Goal: Information Seeking & Learning: Learn about a topic

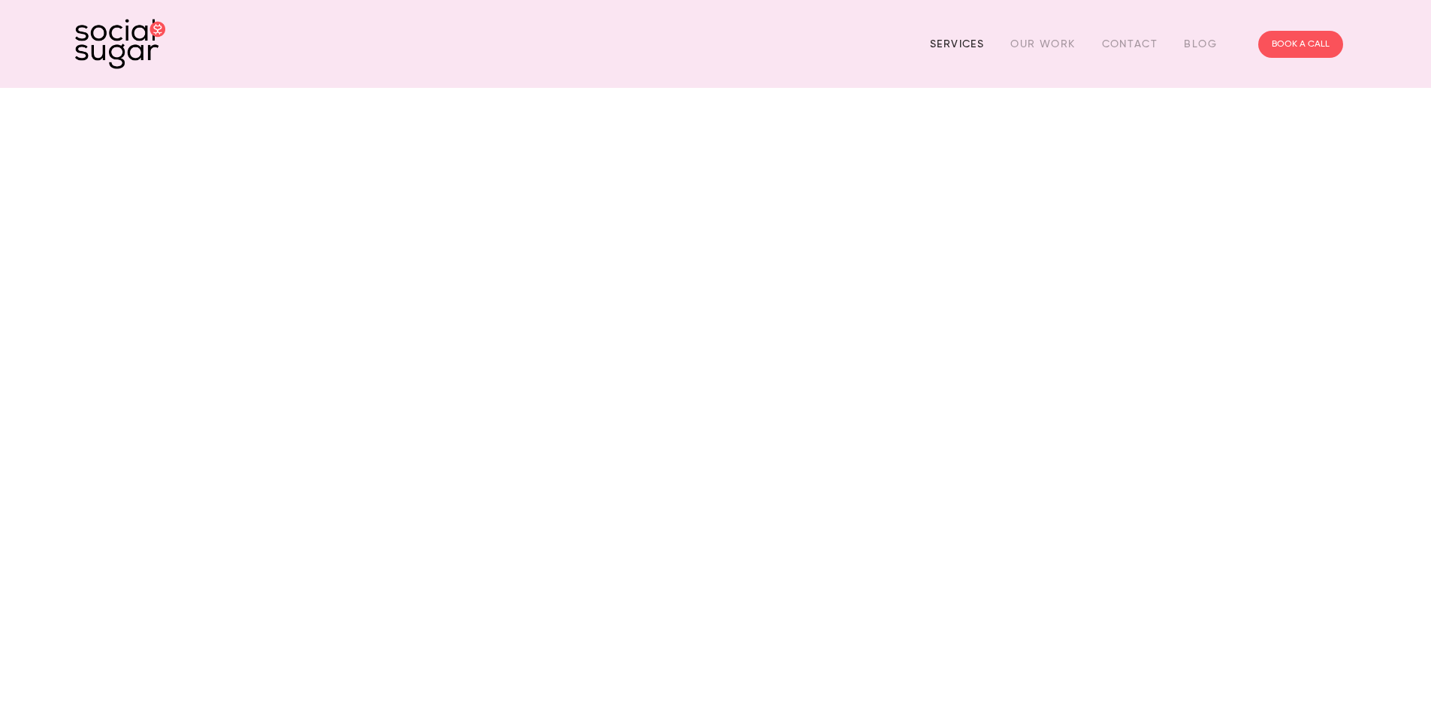
click at [953, 46] on link "Services" at bounding box center [957, 43] width 54 height 23
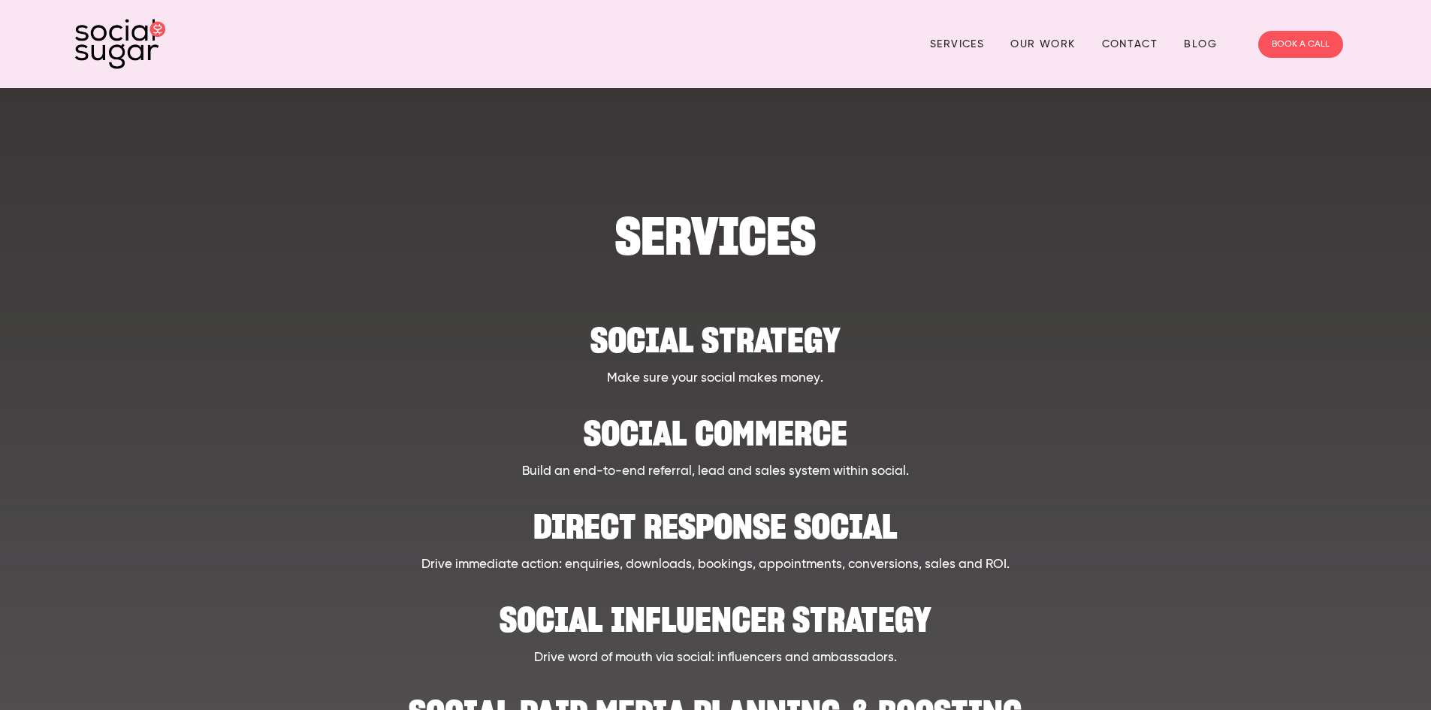
click at [745, 338] on h2 "Social strategy" at bounding box center [715, 333] width 1107 height 46
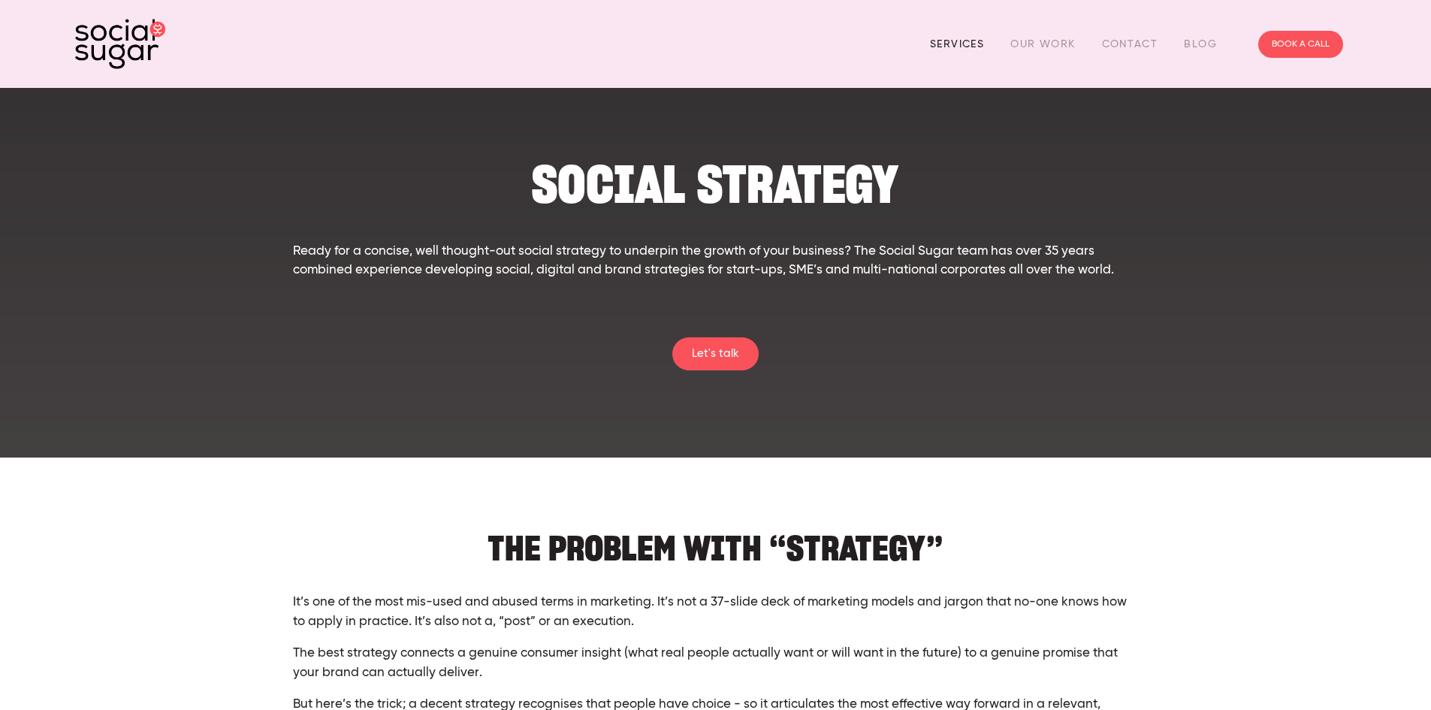
click at [957, 38] on link "Services" at bounding box center [957, 43] width 54 height 23
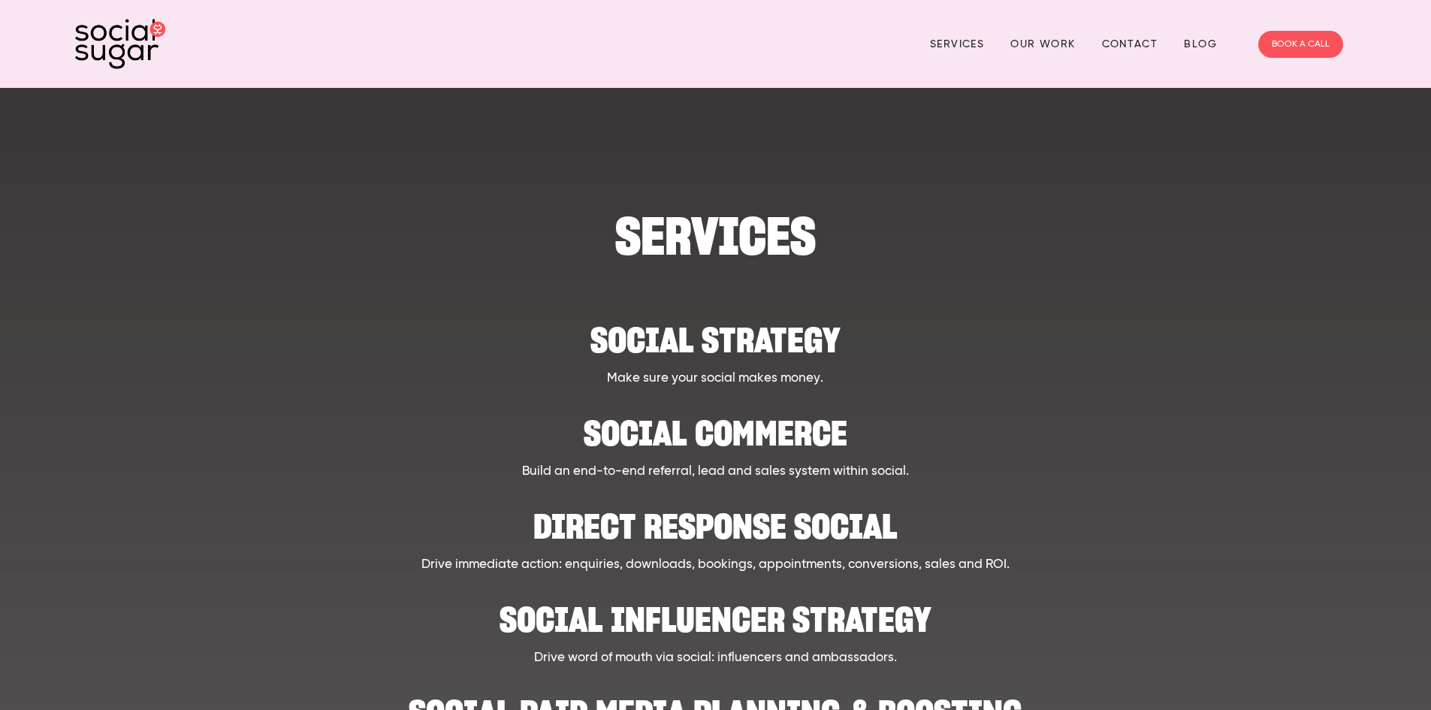
click at [725, 441] on h2 "Social Commerce" at bounding box center [715, 426] width 1107 height 46
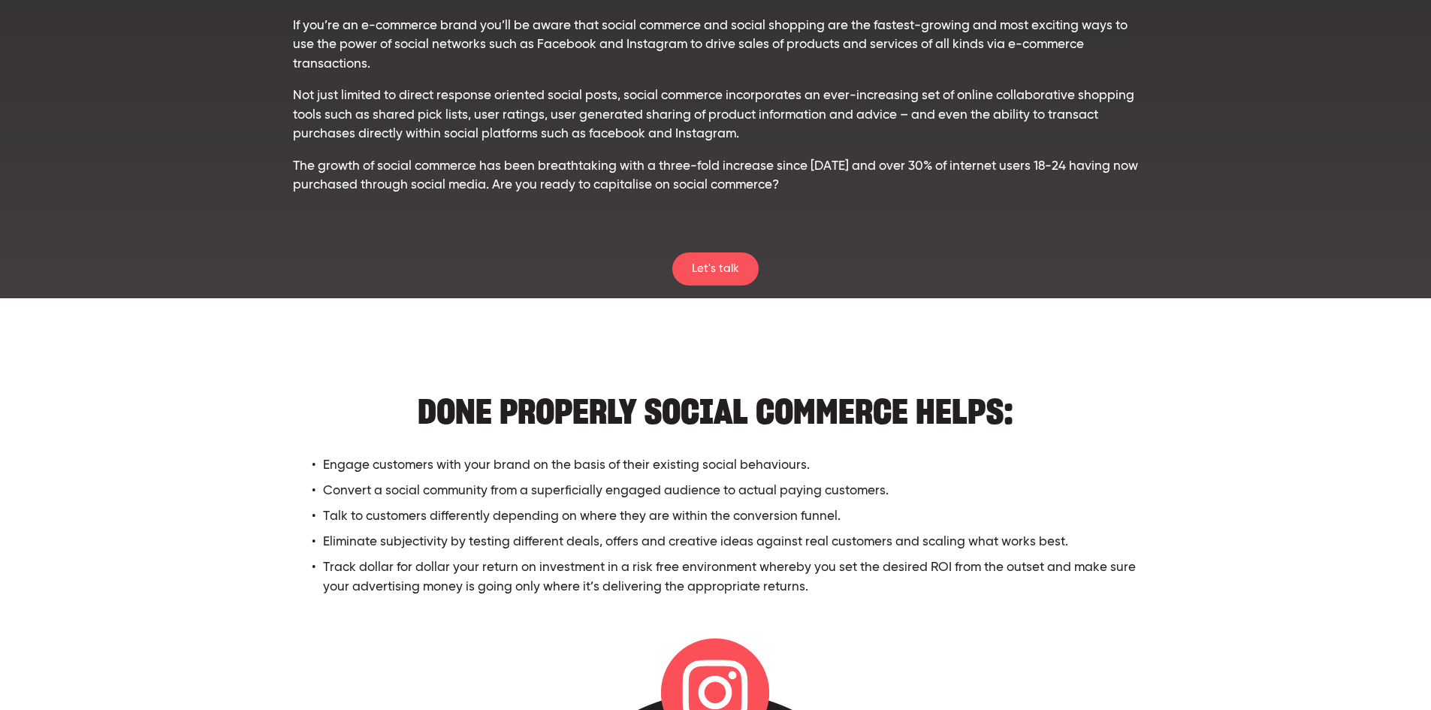
scroll to position [451, 0]
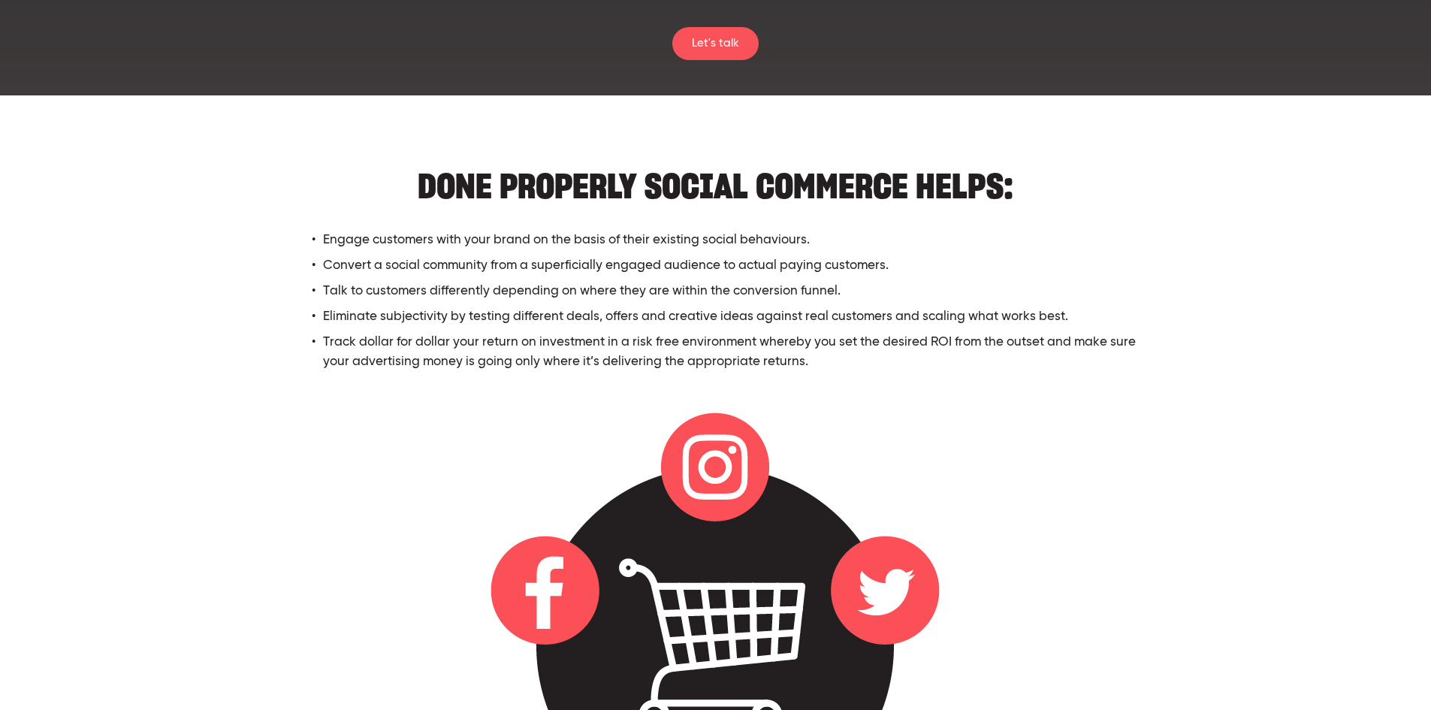
click at [1264, 519] on div "DONE PROPERLY SOCIAL COMMERCE HELPS: Engage customers with your brand on the ba…" at bounding box center [715, 654] width 1307 height 996
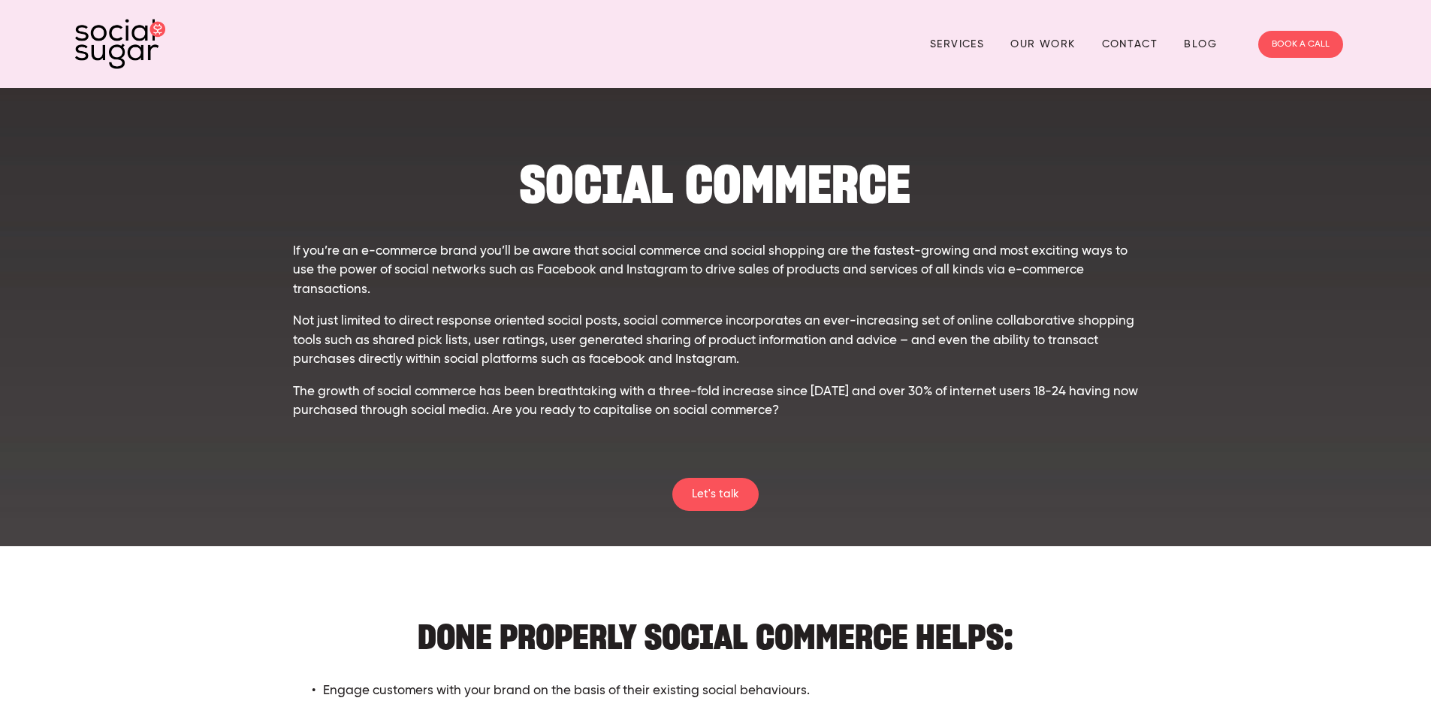
click at [519, 183] on h1 "SOCIAL COMMERCE" at bounding box center [715, 185] width 845 height 46
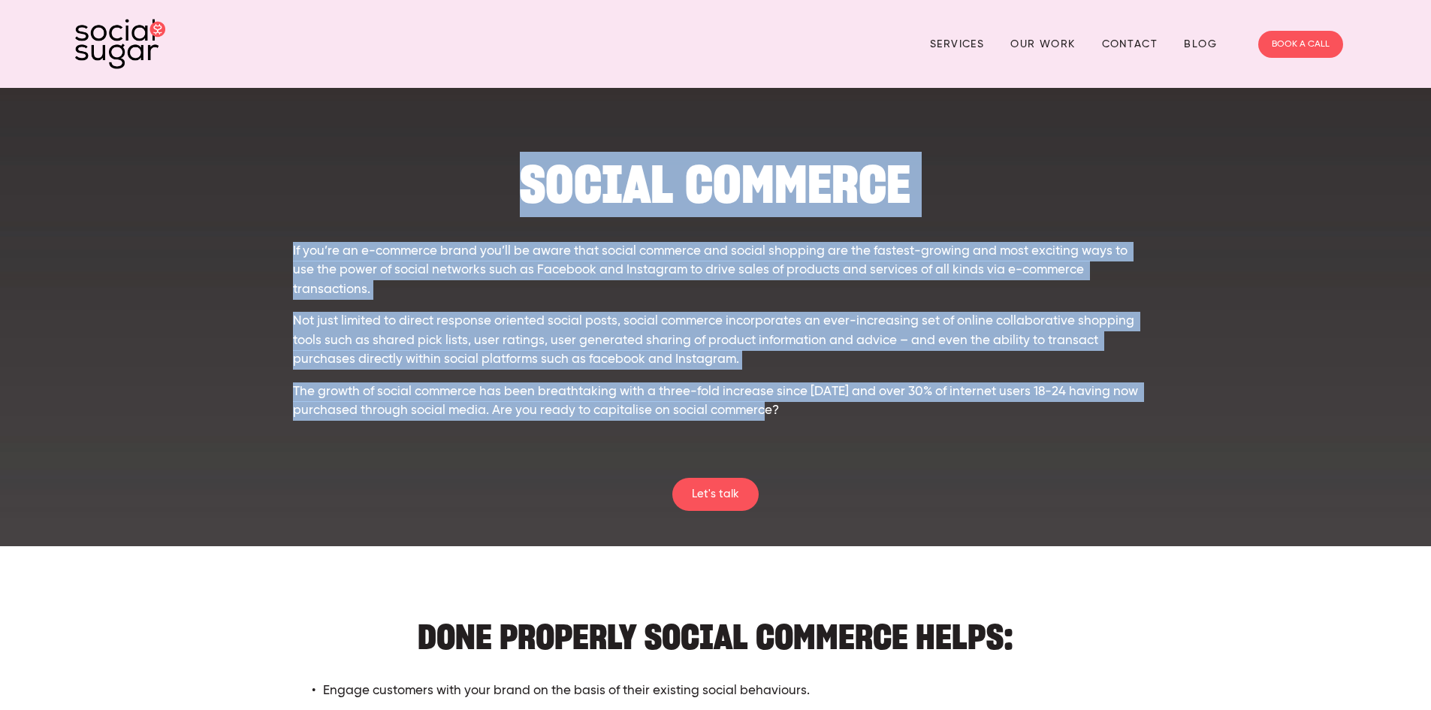
drag, startPoint x: 517, startPoint y: 185, endPoint x: 804, endPoint y: 404, distance: 361.3
click at [804, 404] on div "SOCIAL COMMERCE If you’re an e-commerce brand you’ll be aware that social comme…" at bounding box center [715, 307] width 845 height 291
copy div "SOCIAL COMMERCE If you’re an e-commerce brand you’ll be aware that social comme…"
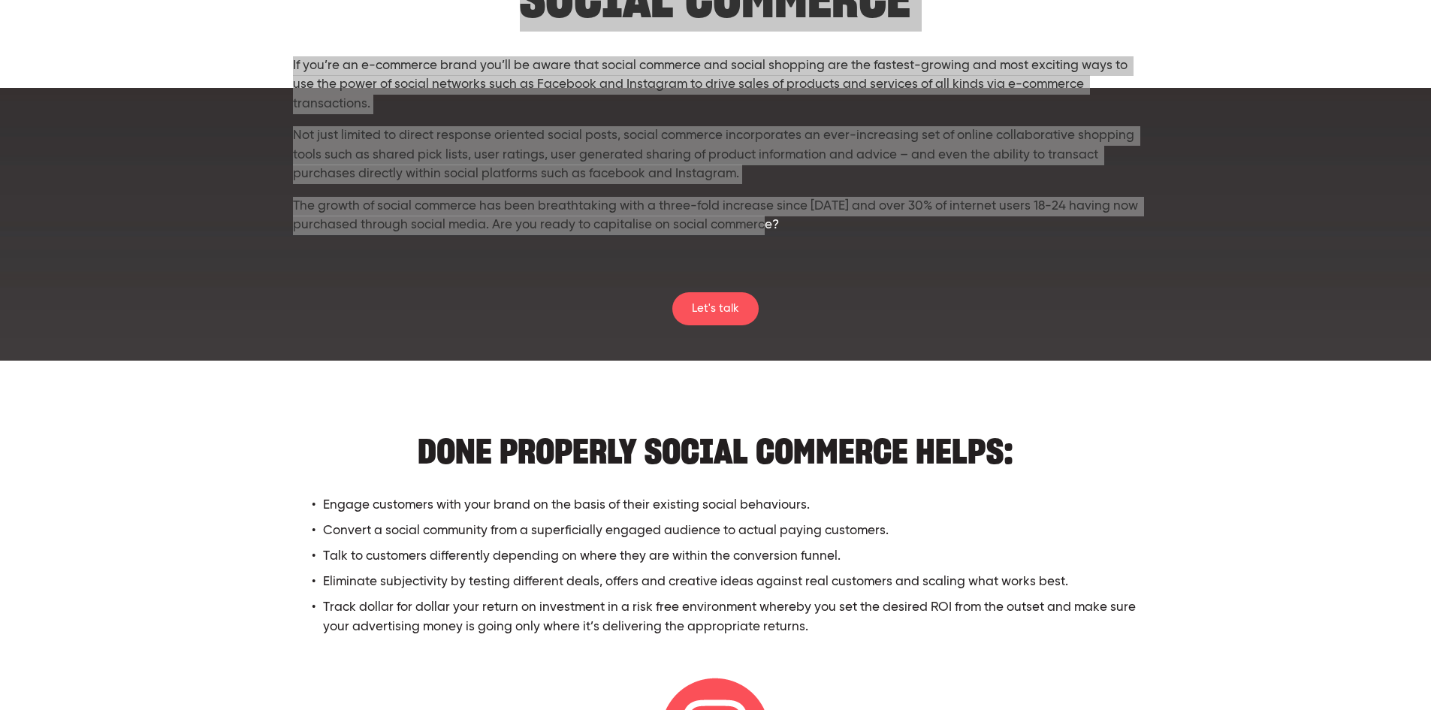
scroll to position [225, 0]
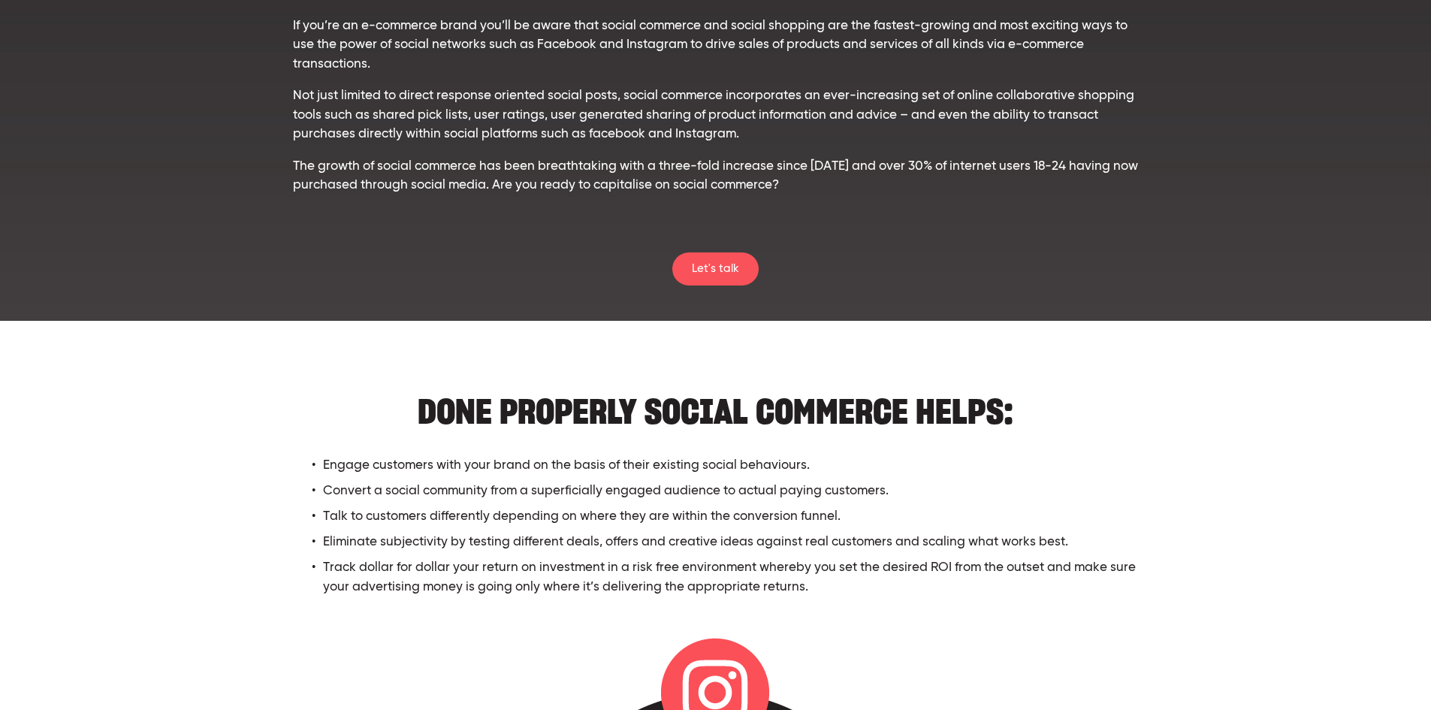
click at [411, 409] on h2 "DONE PROPERLY SOCIAL COMMERCE HELPS:" at bounding box center [715, 404] width 845 height 46
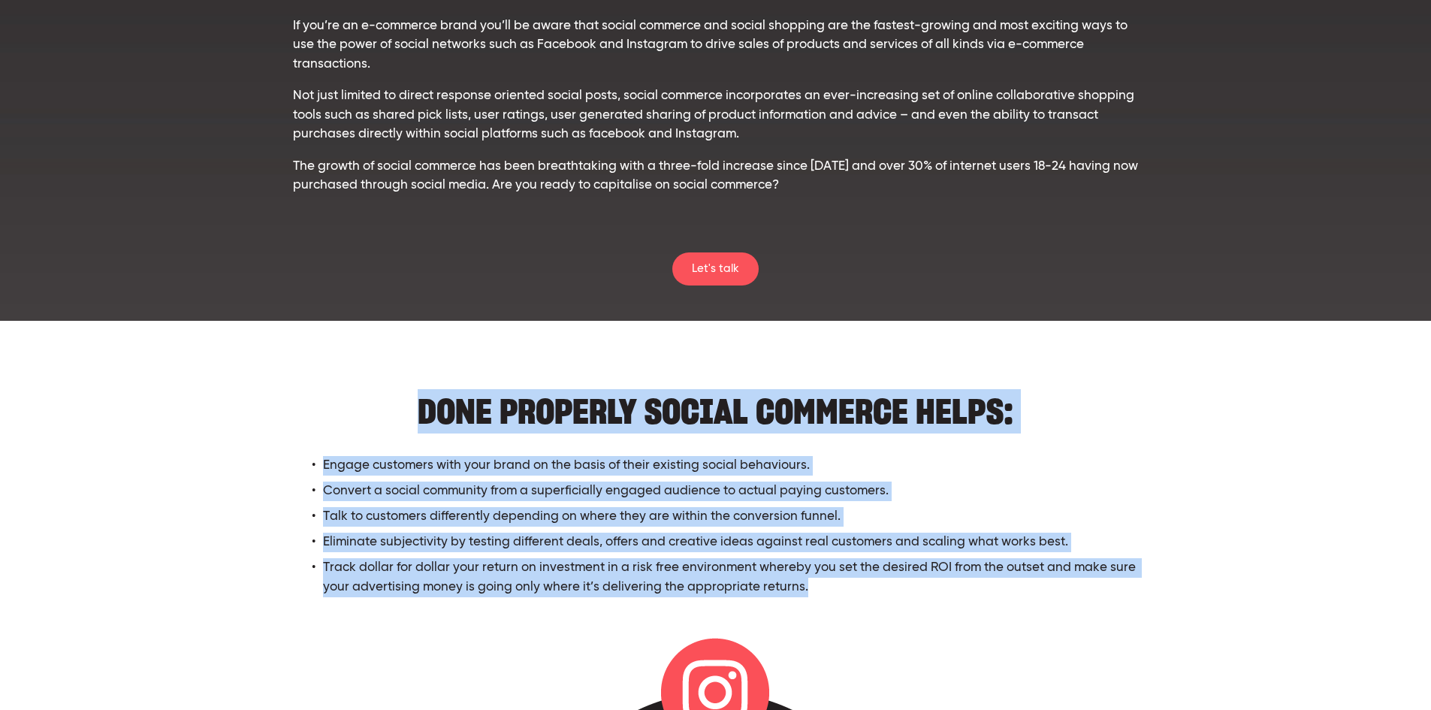
drag, startPoint x: 419, startPoint y: 409, endPoint x: 839, endPoint y: 585, distance: 455.0
click at [839, 585] on div "DONE PROPERLY SOCIAL COMMERCE HELPS: Engage customers with your brand on the ba…" at bounding box center [715, 489] width 845 height 216
copy div "DONE PROPERLY SOCIAL COMMERCE HELPS: Engage customers with your brand on the ba…"
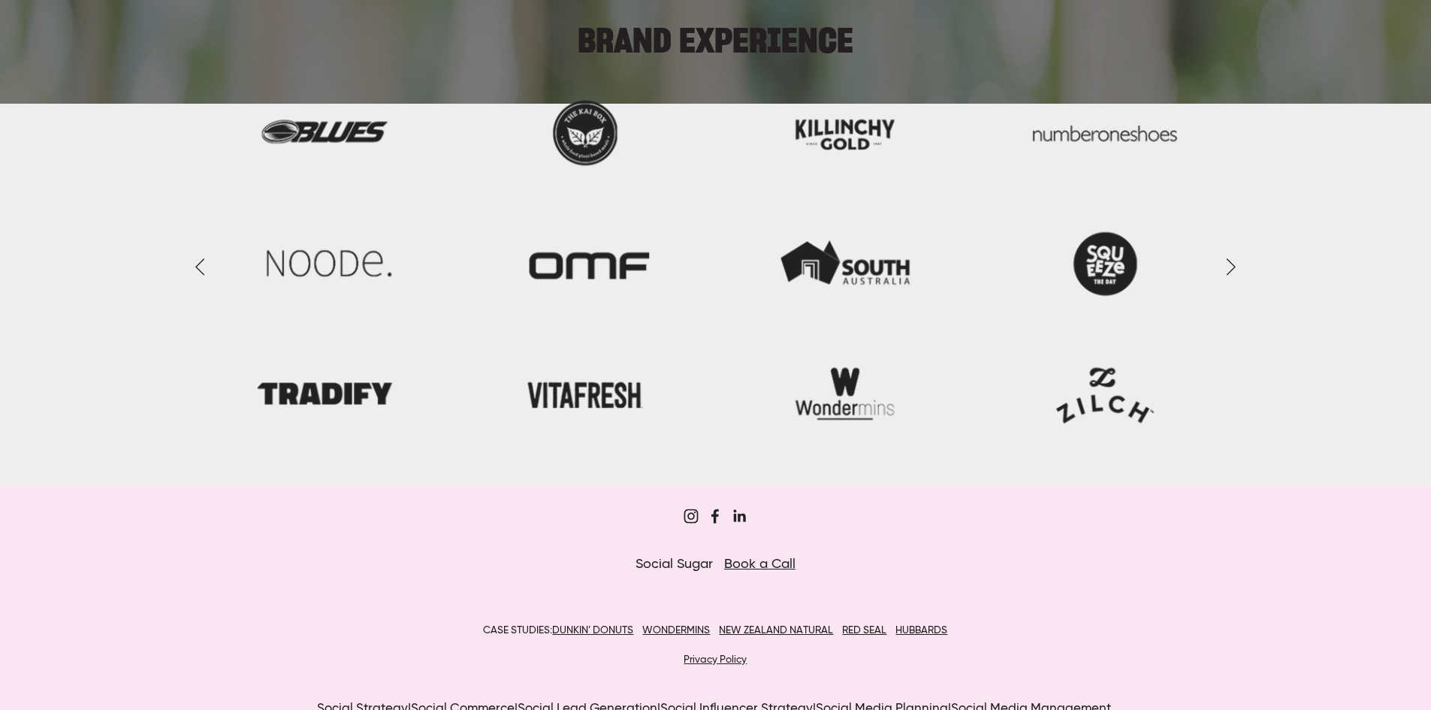
scroll to position [2176, 0]
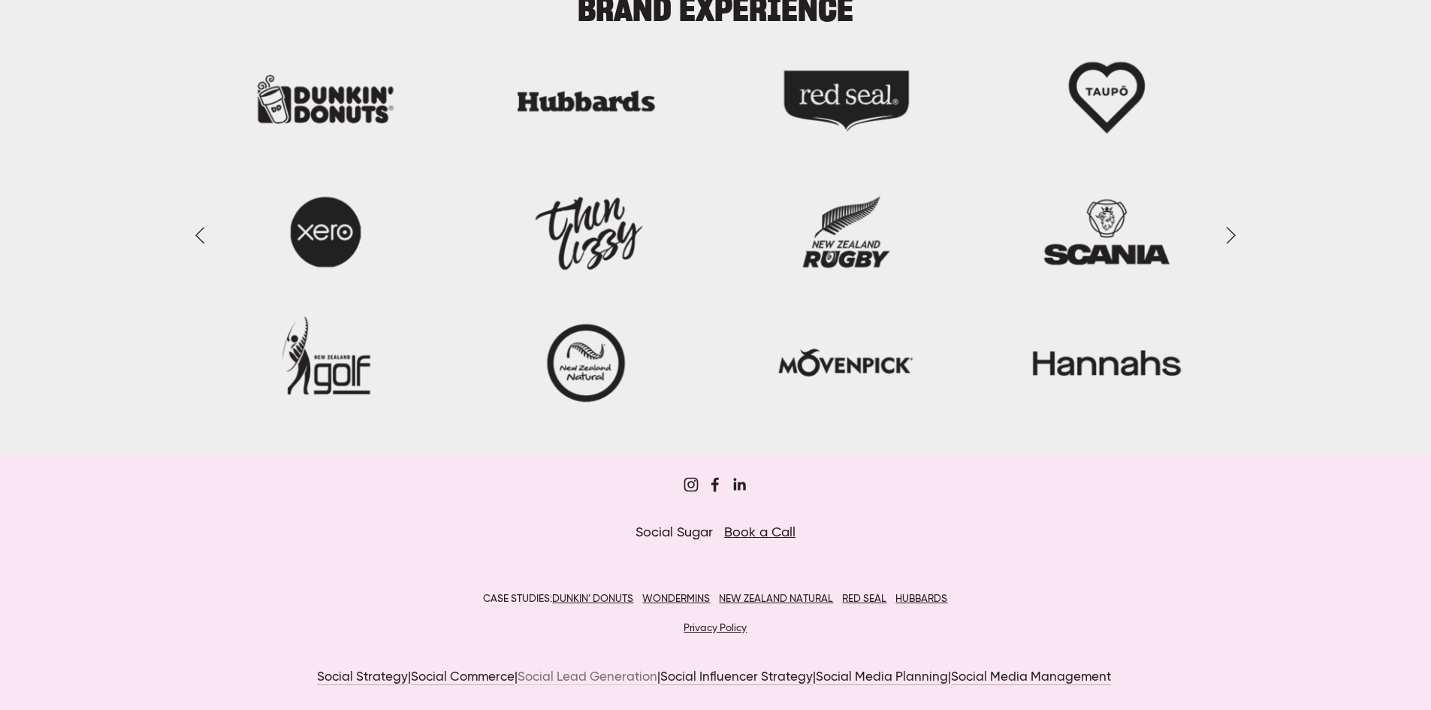
click at [597, 673] on link "Social Lead Generation" at bounding box center [588, 678] width 140 height 14
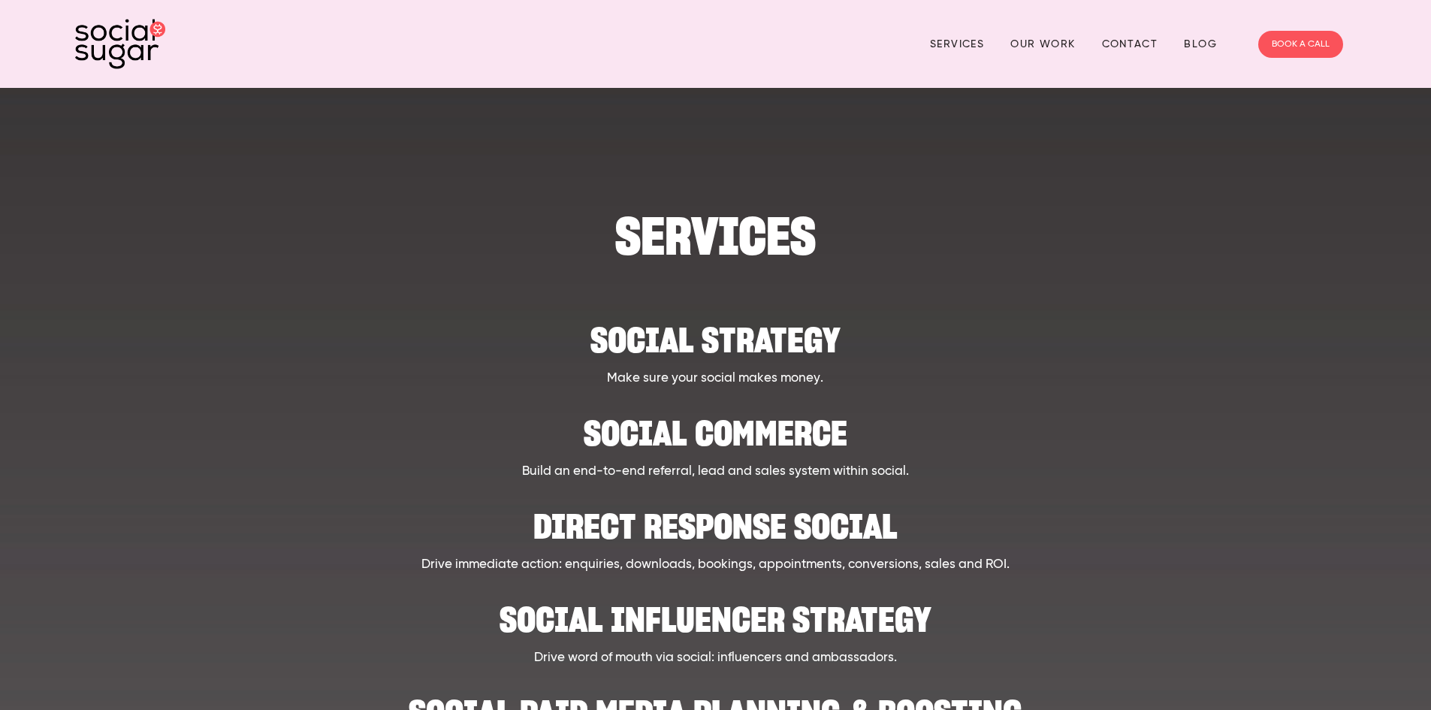
click at [732, 339] on h2 "Social strategy" at bounding box center [715, 333] width 1107 height 46
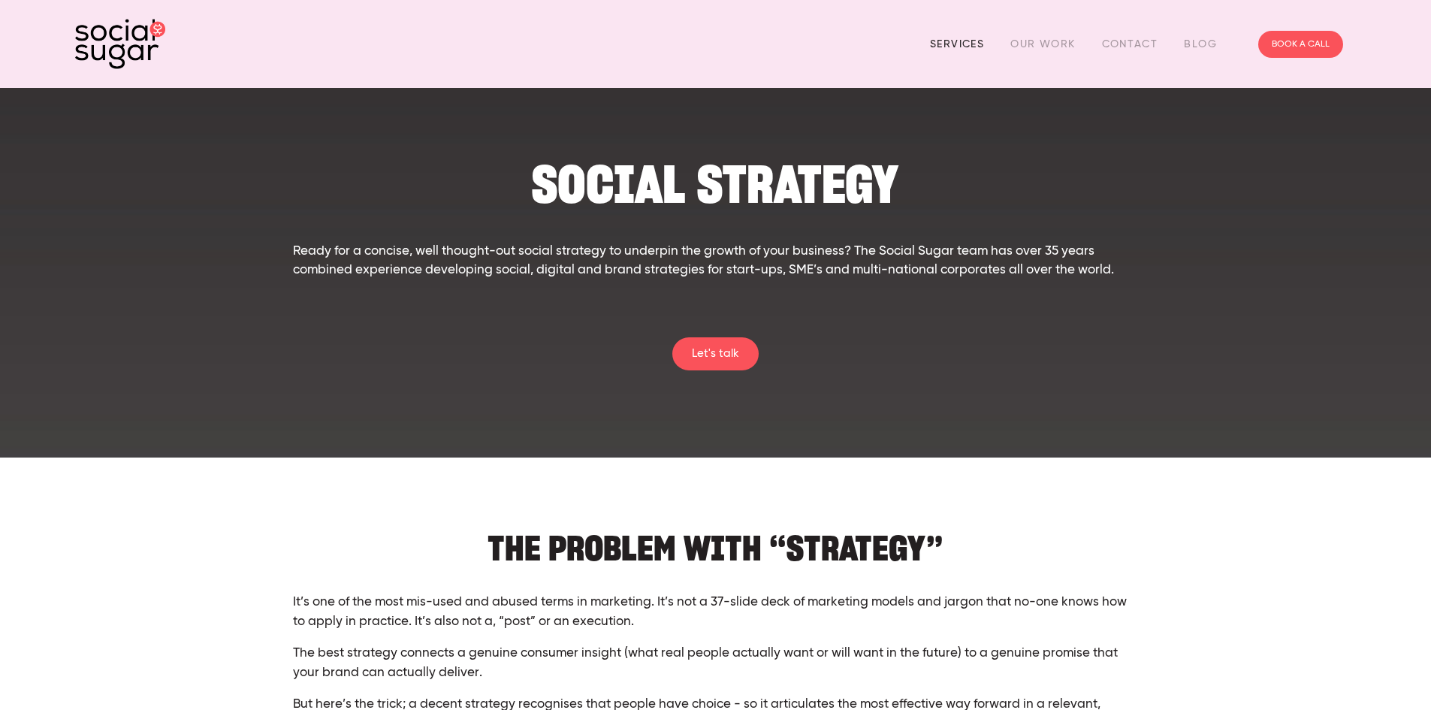
click at [975, 47] on link "Services" at bounding box center [957, 43] width 54 height 23
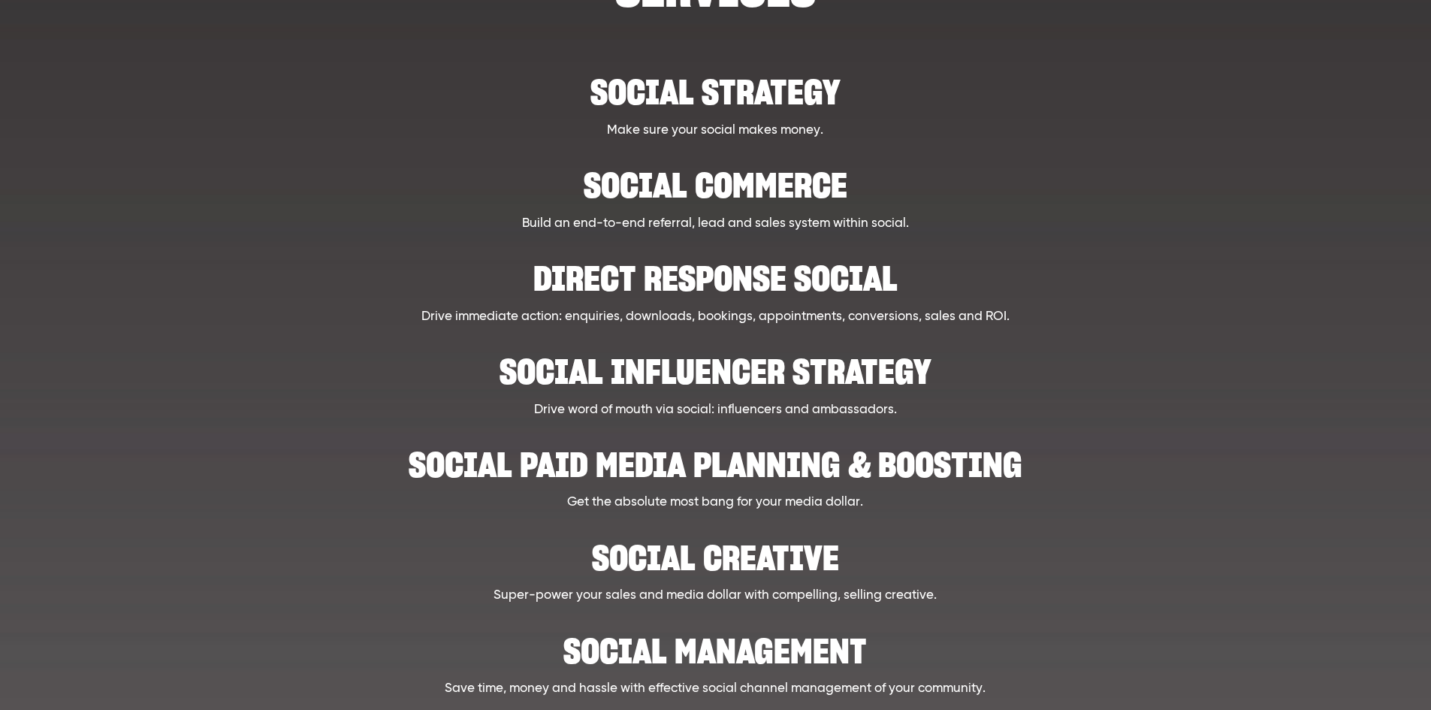
scroll to position [225, 0]
